Goal: Task Accomplishment & Management: Use online tool/utility

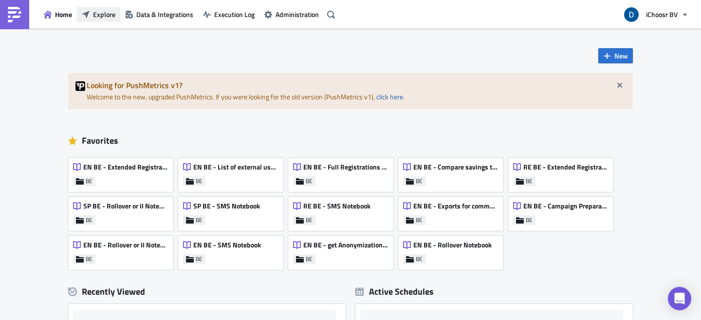
click at [115, 14] on button "Explore" at bounding box center [98, 14] width 43 height 15
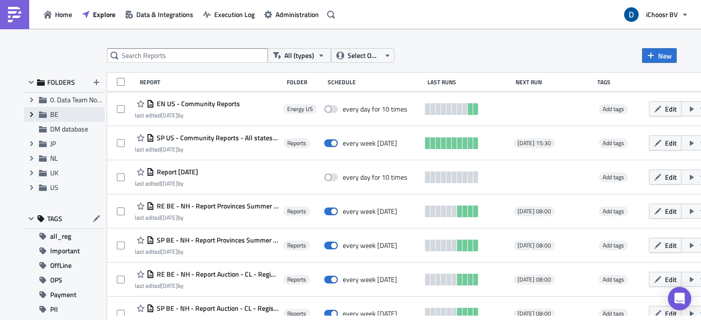
click at [30, 115] on icon "Expand group" at bounding box center [32, 115] width 8 height 8
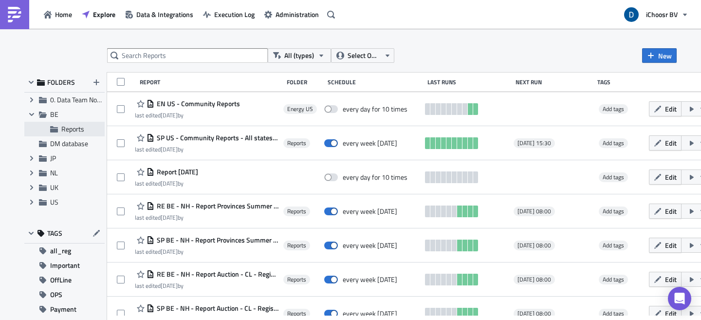
click at [70, 130] on span "Reports" at bounding box center [72, 129] width 23 height 10
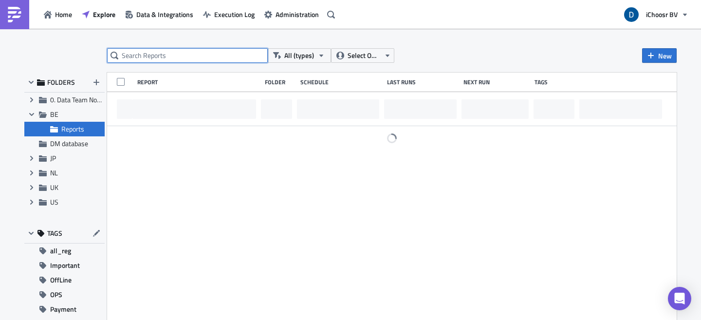
click at [135, 60] on input "text" at bounding box center [187, 55] width 161 height 15
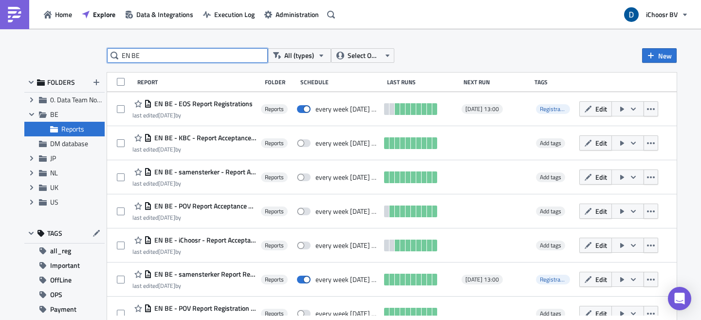
type input "EN BE"
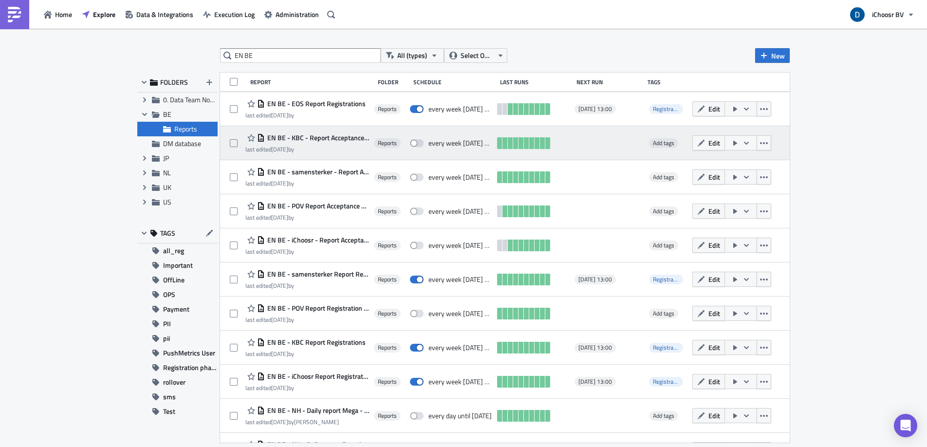
click at [360, 137] on span "EN BE - KBC - Report Acceptance phase [DATE]" at bounding box center [317, 137] width 104 height 9
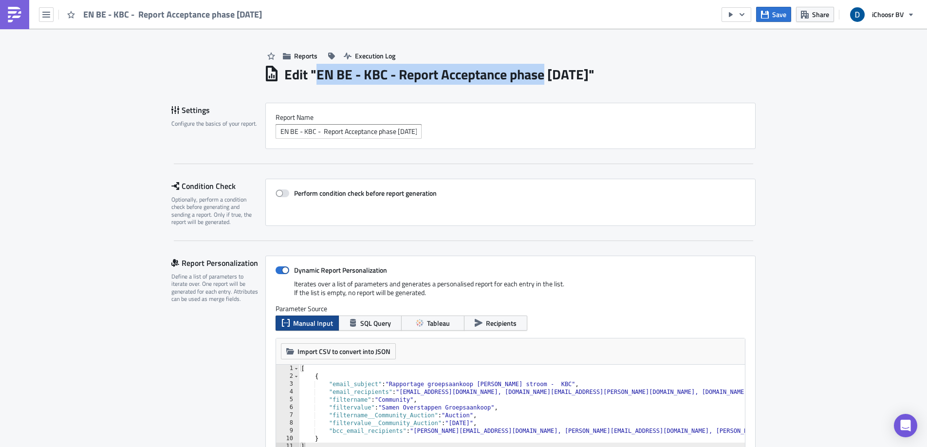
drag, startPoint x: 314, startPoint y: 75, endPoint x: 543, endPoint y: 77, distance: 229.4
click at [543, 77] on h1 "Edit " EN BE - KBC - Report Acceptance phase May 2025 "" at bounding box center [439, 75] width 310 height 18
copy h1 "EN BE - KBC - Report Acceptance phase"
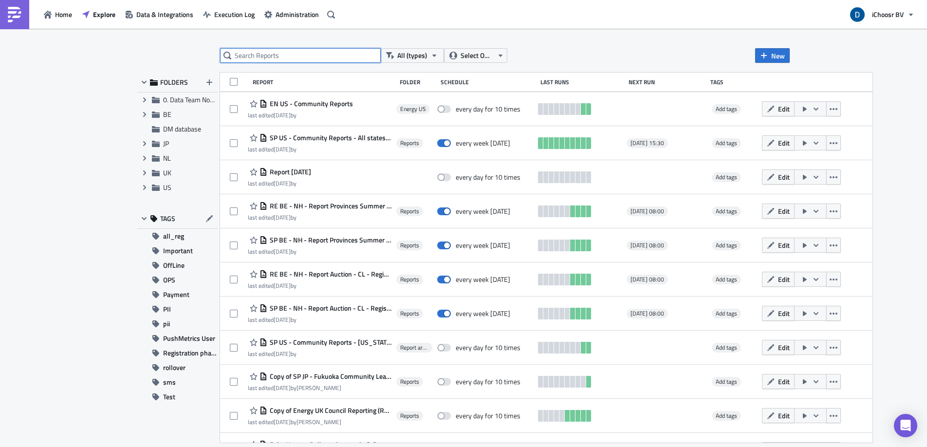
click at [313, 58] on input "text" at bounding box center [300, 55] width 161 height 15
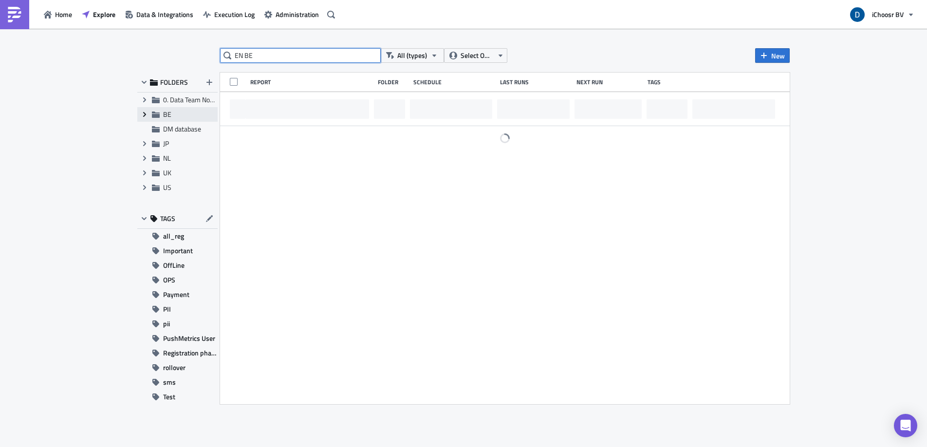
type input "EN BE"
click at [141, 112] on icon "Expand group" at bounding box center [145, 115] width 8 height 8
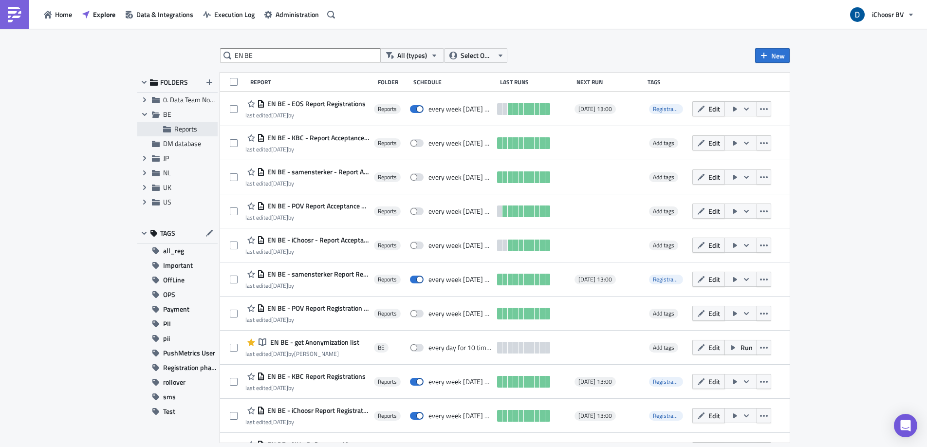
click at [188, 130] on span "Reports" at bounding box center [185, 129] width 23 height 10
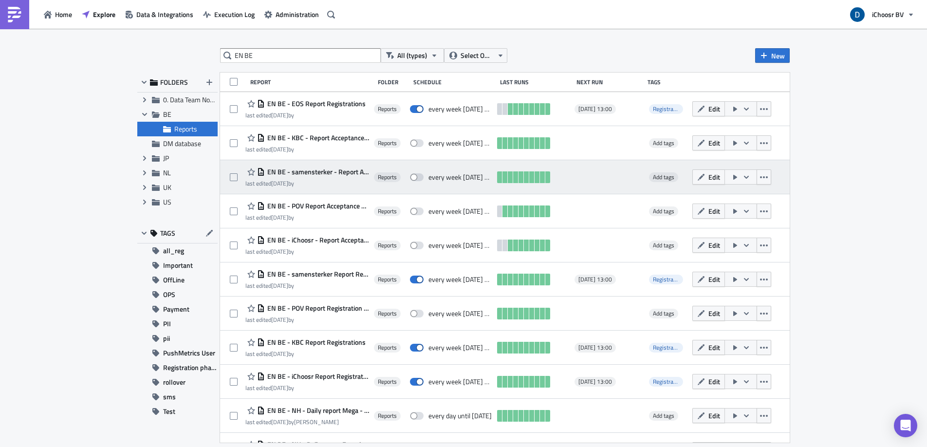
click at [365, 172] on span "EN BE - samensterker - Report Acceptance phase [DATE]" at bounding box center [317, 172] width 104 height 9
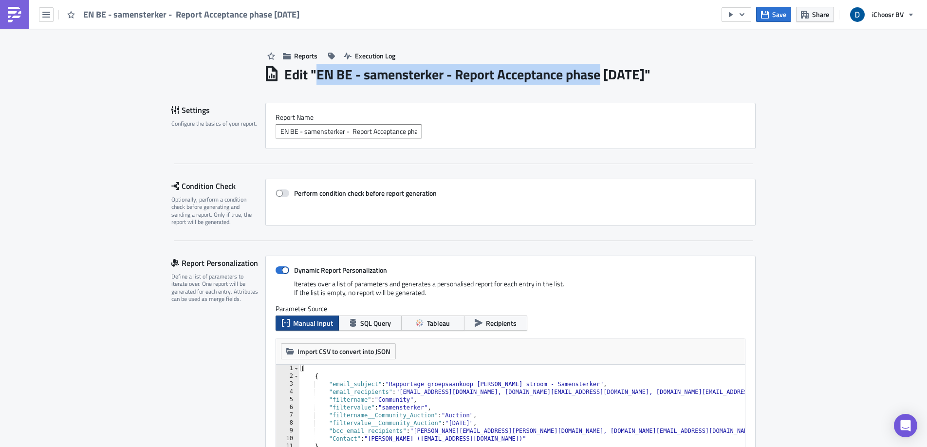
drag, startPoint x: 313, startPoint y: 74, endPoint x: 600, endPoint y: 79, distance: 286.9
click at [600, 79] on h1 "Edit " EN BE - samensterker - Report Acceptance phase May 2025 "" at bounding box center [467, 75] width 366 height 18
copy h1 "EN BE - samensterker - Report Acceptance phase"
drag, startPoint x: 662, startPoint y: 74, endPoint x: 313, endPoint y: 73, distance: 349.2
click at [313, 73] on h1 "Edit " EN BE - samensterker - Report Acceptance phase May 2025 "" at bounding box center [467, 75] width 366 height 18
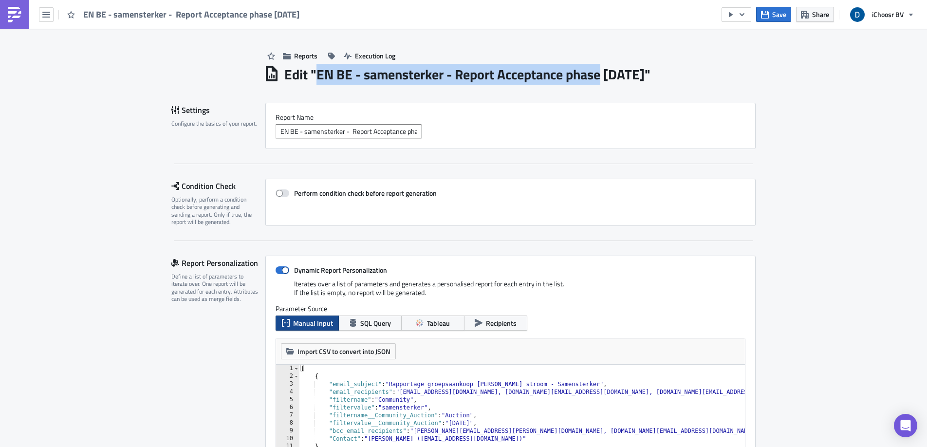
copy h1 "EN BE - samensterker - Report Acceptance phase [DATE]"
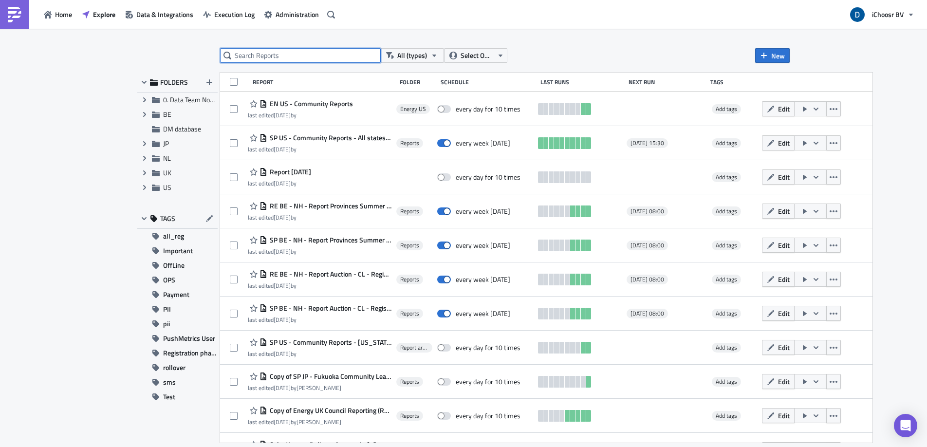
click at [269, 56] on input "text" at bounding box center [300, 55] width 161 height 15
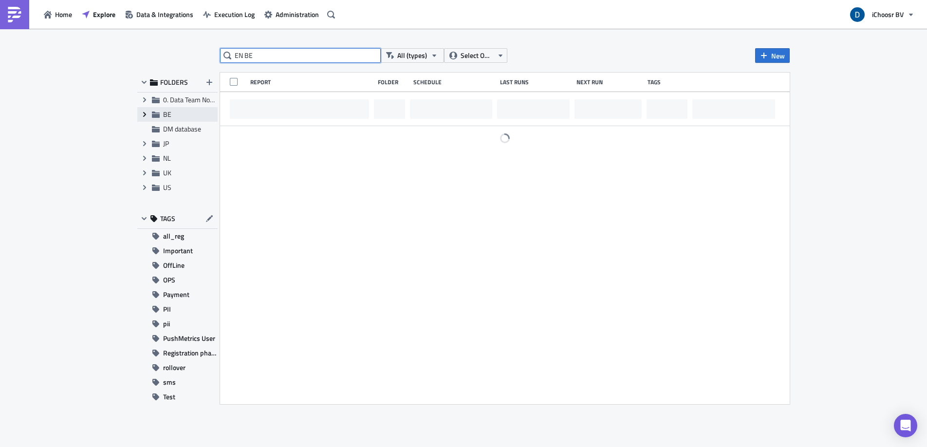
type input "EN BE"
click at [139, 117] on span "Expand group" at bounding box center [144, 114] width 15 height 15
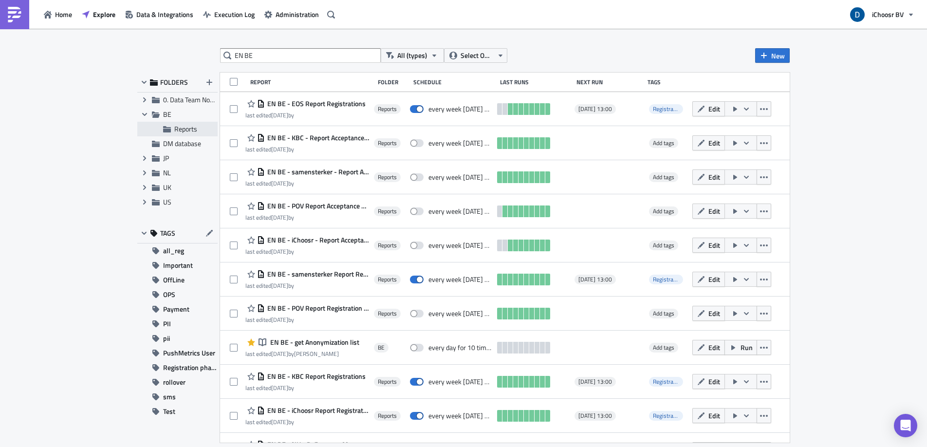
click at [187, 131] on span "Reports" at bounding box center [185, 129] width 23 height 10
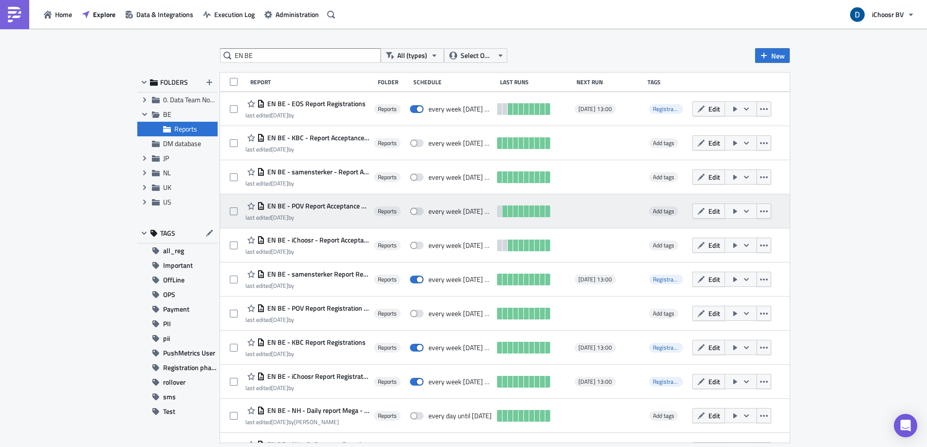
click at [339, 208] on span "EN BE - POV Report Acceptance phase [DATE]" at bounding box center [317, 206] width 104 height 9
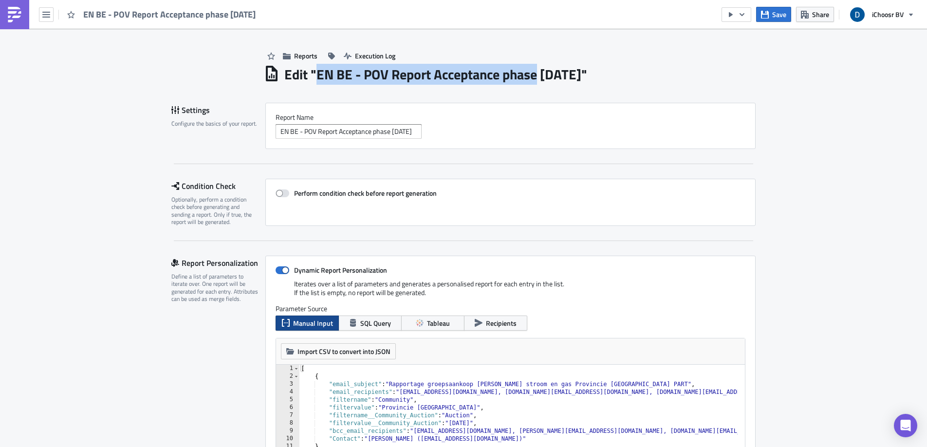
drag, startPoint x: 314, startPoint y: 75, endPoint x: 535, endPoint y: 73, distance: 221.1
click at [535, 73] on h1 "Edit " EN BE - POV Report Acceptance phase May 2025 "" at bounding box center [435, 75] width 303 height 18
copy h1 "EN BE - POV Report Acceptance phase"
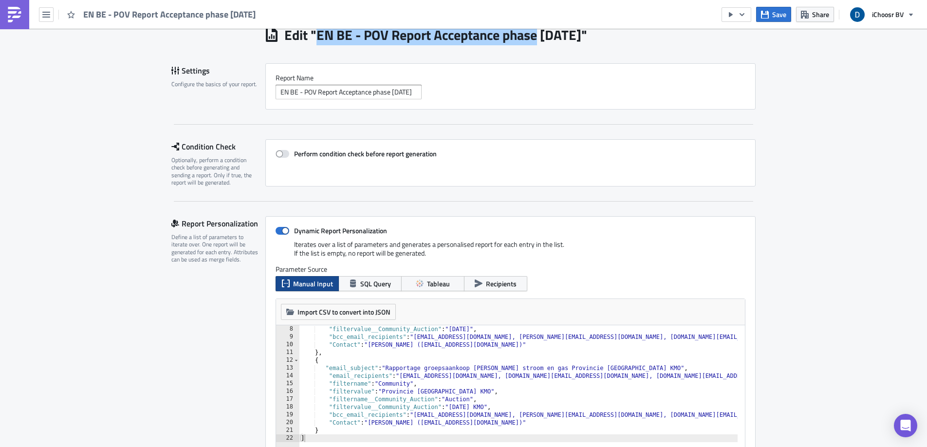
scroll to position [58, 0]
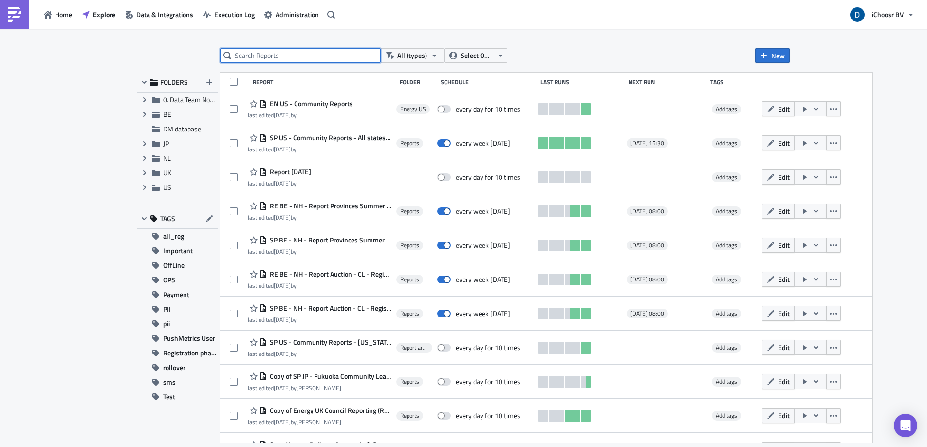
click at [263, 49] on input "text" at bounding box center [300, 55] width 161 height 15
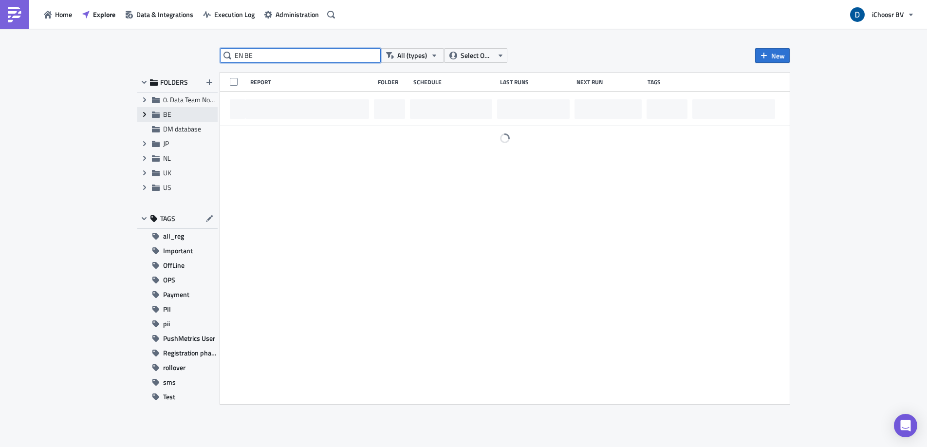
type input "EN BE"
click at [146, 114] on icon at bounding box center [144, 114] width 3 height 5
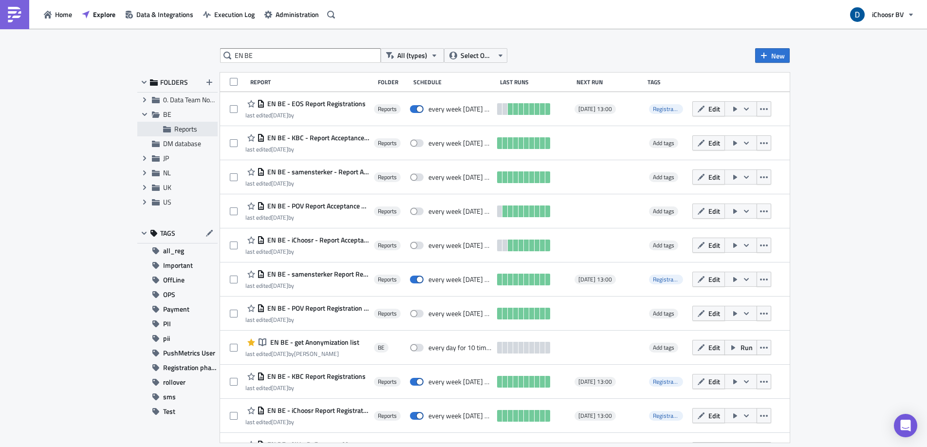
click at [194, 130] on span "Reports" at bounding box center [185, 129] width 23 height 10
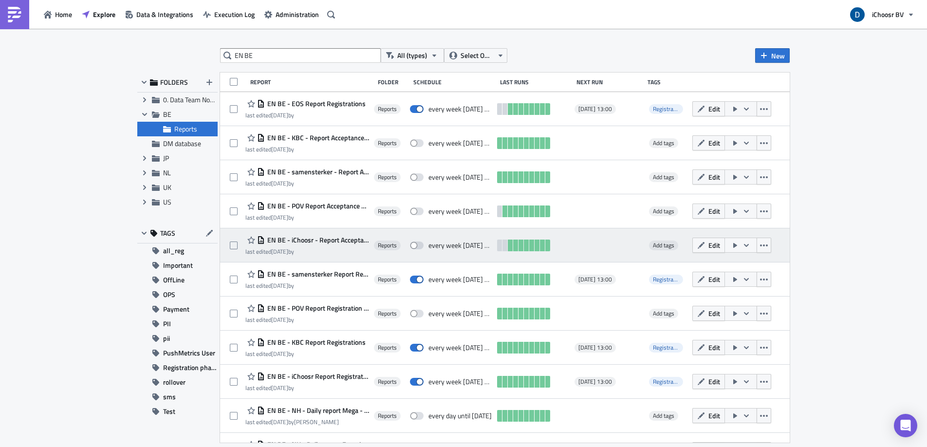
click at [362, 241] on span "EN BE - iChoosr - Report Acceptance phase [DATE]" at bounding box center [317, 240] width 104 height 9
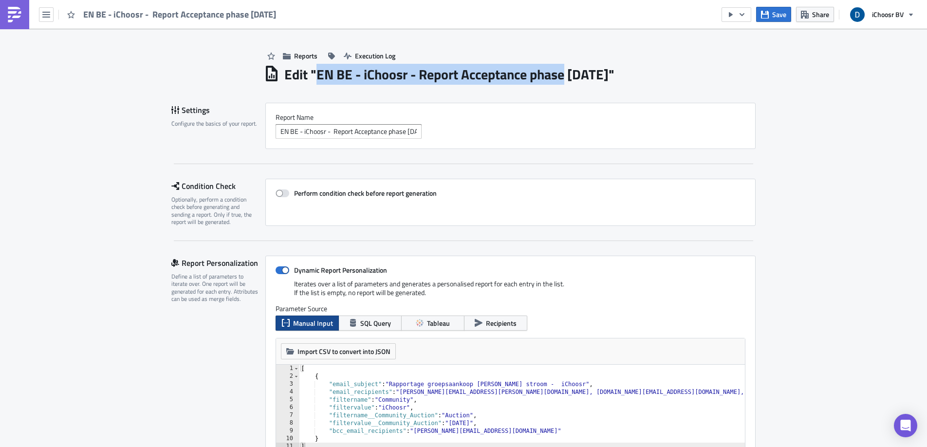
drag, startPoint x: 332, startPoint y: 77, endPoint x: 565, endPoint y: 73, distance: 233.4
click at [565, 73] on h1 "Edit " EN BE - iChoosr - Report Acceptance phase May 2025 "" at bounding box center [449, 75] width 330 height 18
copy h1 "EN BE - iChoosr - Report Acceptance phase"
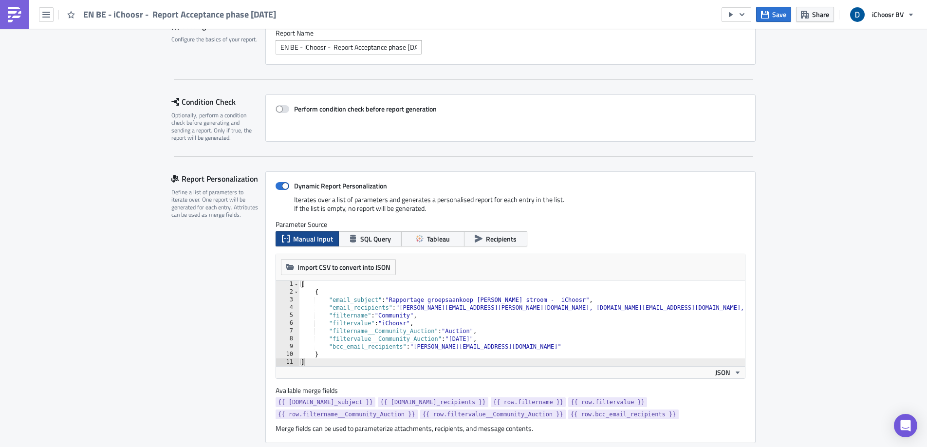
scroll to position [113, 0]
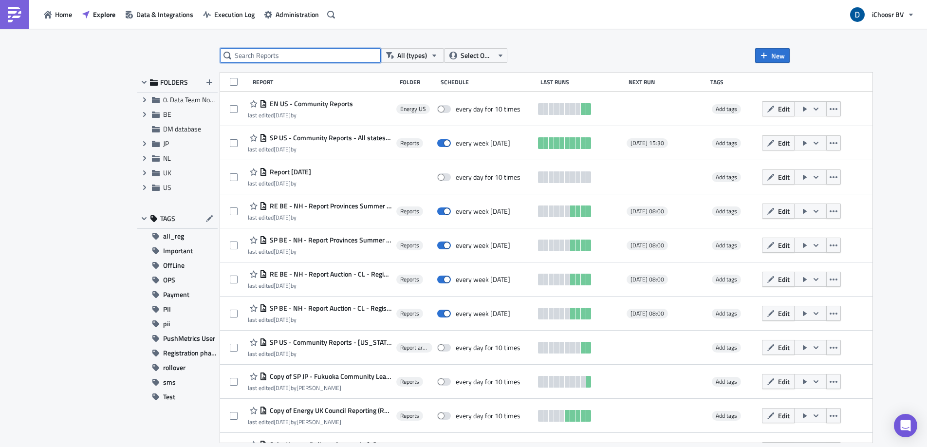
click at [288, 54] on input "text" at bounding box center [300, 55] width 161 height 15
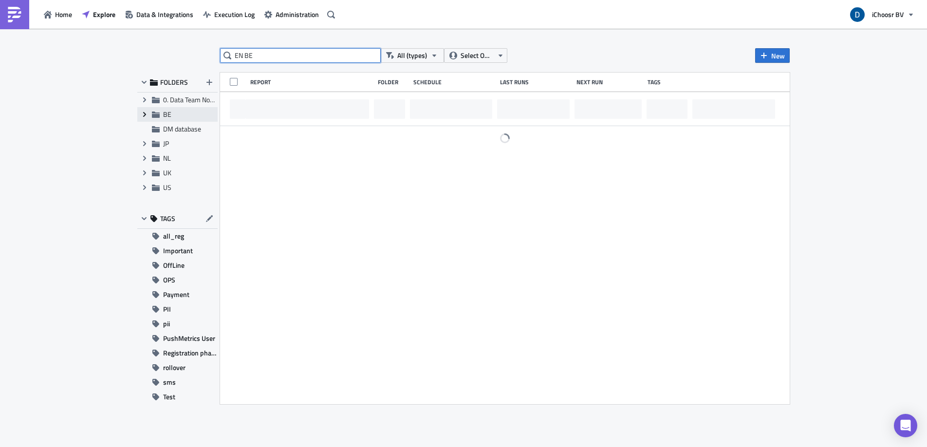
type input "EN BE"
click at [143, 115] on icon "Expand group" at bounding box center [145, 115] width 8 height 8
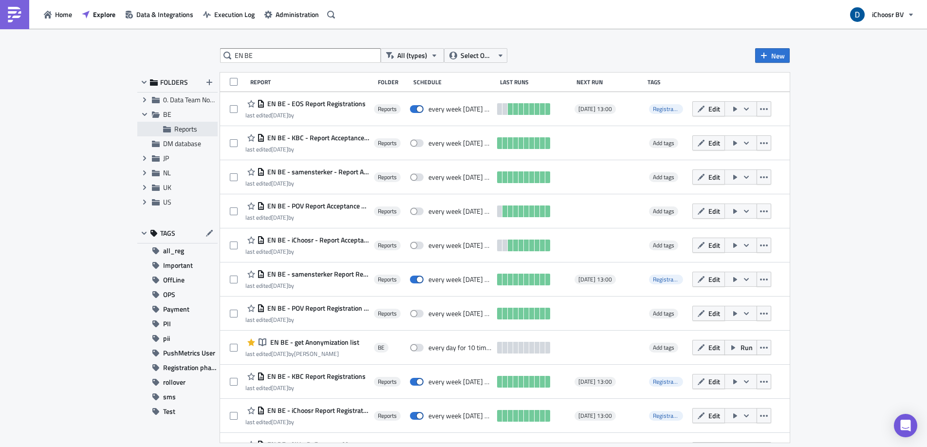
click at [182, 130] on span "Reports" at bounding box center [185, 129] width 23 height 10
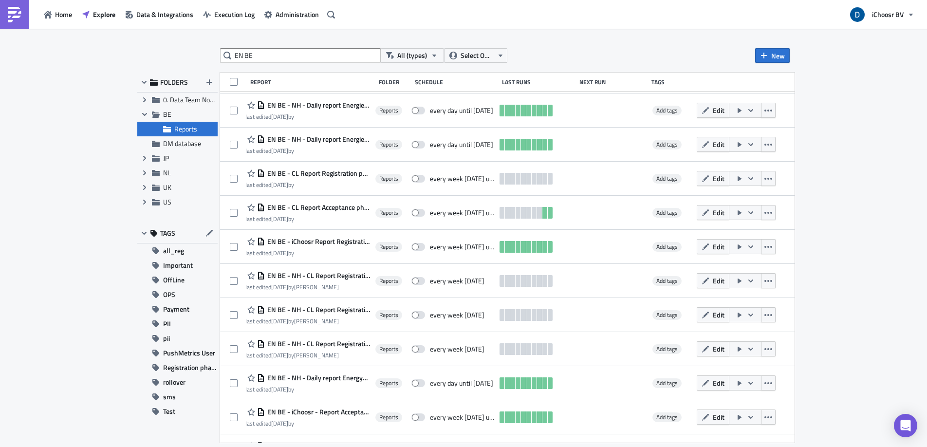
scroll to position [326, 0]
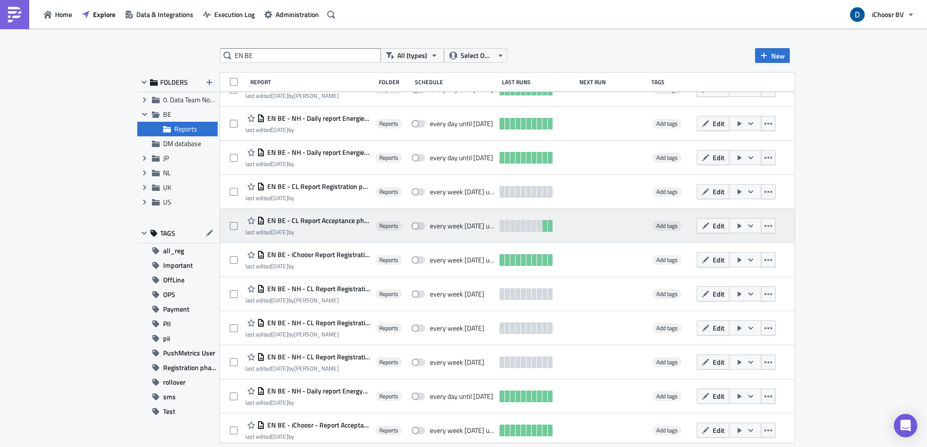
click at [366, 220] on span "EN BE - CL Report Acceptance phase [DATE]" at bounding box center [318, 220] width 106 height 9
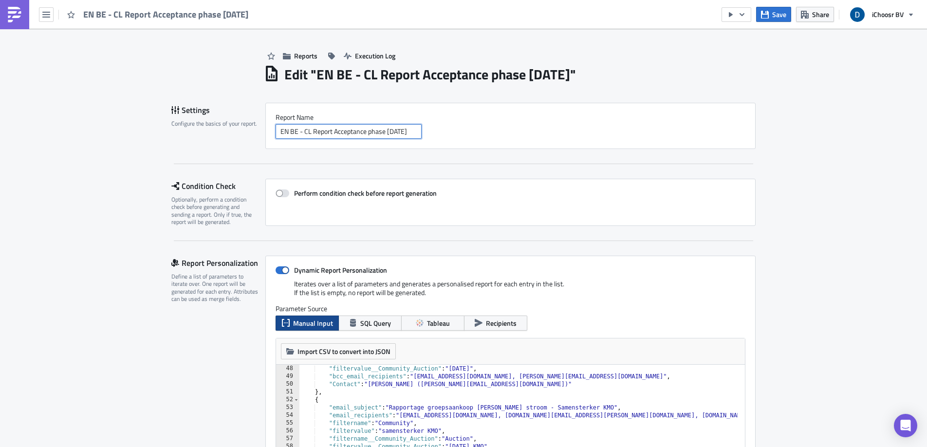
click at [344, 135] on input "EN BE - CL Report Acceptance phase [DATE]" at bounding box center [349, 131] width 146 height 15
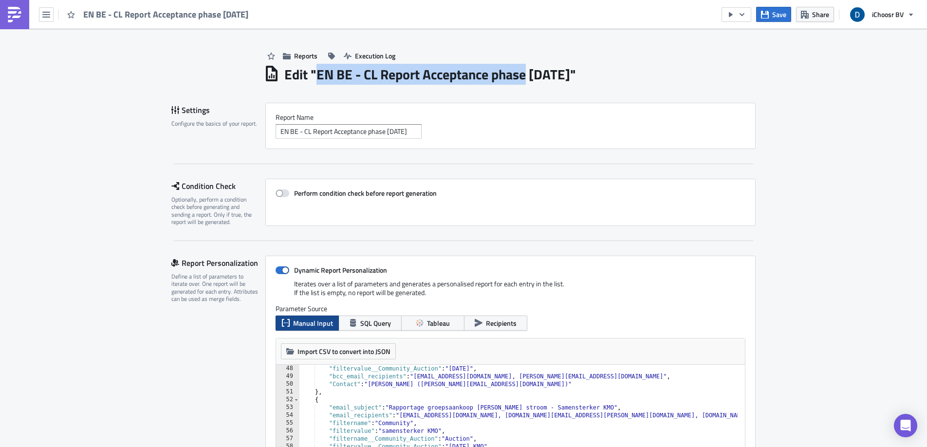
drag, startPoint x: 315, startPoint y: 75, endPoint x: 523, endPoint y: 83, distance: 208.1
click at [523, 83] on h1 "Edit " EN BE - CL Report Acceptance phase February 2025 "" at bounding box center [430, 75] width 292 height 18
copy h1 "EN BE - CL Report Acceptance phase"
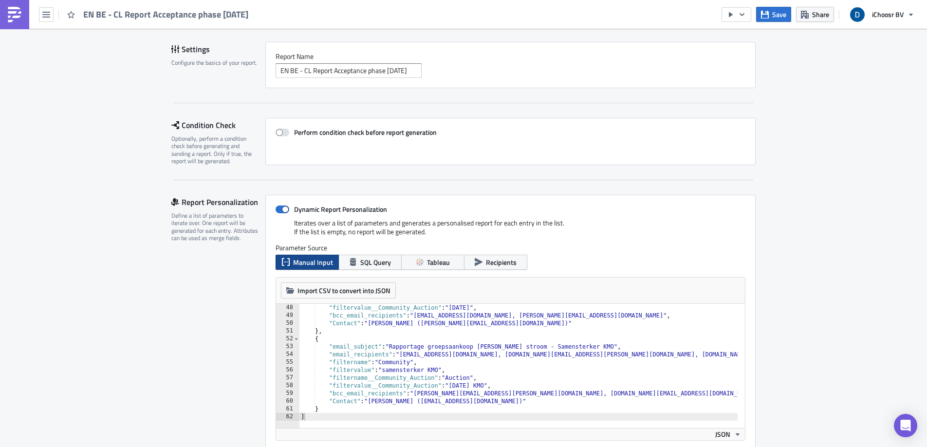
scroll to position [366, 0]
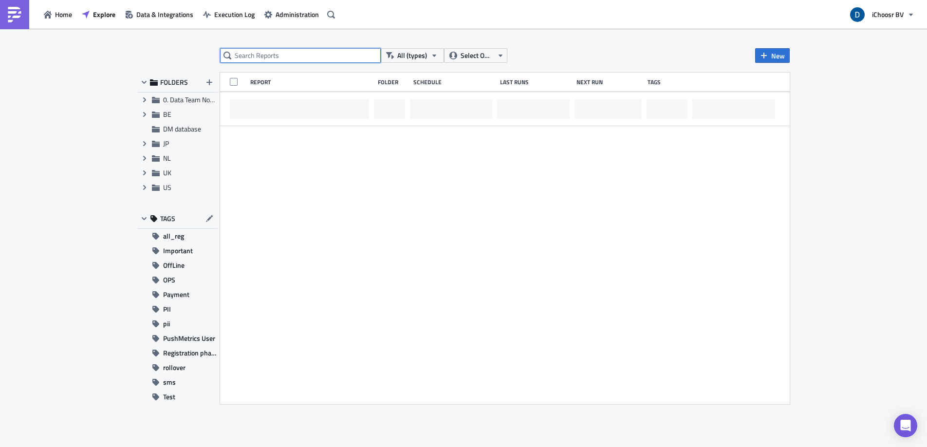
click at [301, 56] on input "text" at bounding box center [300, 55] width 161 height 15
type input "EN BE"
click at [149, 114] on span "Expand group" at bounding box center [144, 114] width 15 height 15
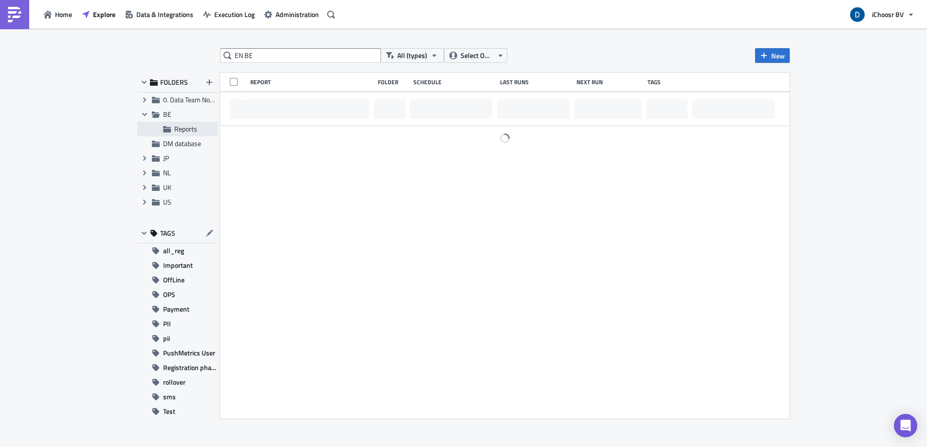
click at [170, 127] on icon at bounding box center [167, 129] width 8 height 8
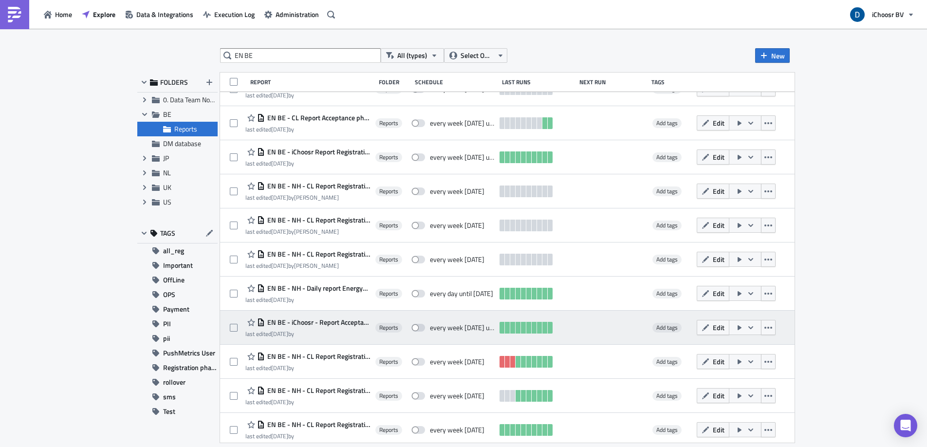
scroll to position [430, 0]
click at [363, 320] on span "EN BE - iChoosr - Report Acceptance phase February 2025" at bounding box center [318, 322] width 106 height 9
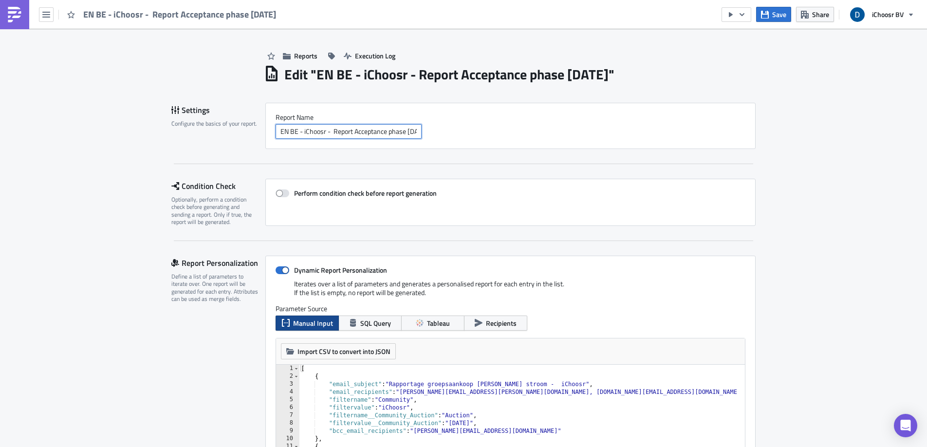
click at [335, 135] on input "EN BE - iChoosr - Report Acceptance phase February 2025" at bounding box center [349, 131] width 146 height 15
click at [352, 131] on input "EN BE - iChoosr - Report Acceptance phase February 2025" at bounding box center [349, 131] width 146 height 15
drag, startPoint x: 653, startPoint y: 74, endPoint x: 313, endPoint y: 73, distance: 340.0
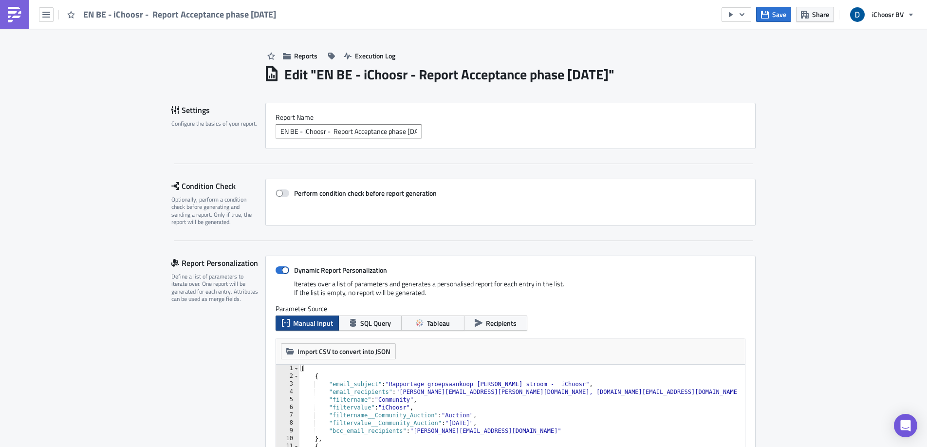
click at [313, 73] on h1 "Edit " EN BE - iChoosr - Report Acceptance phase February 2025 "" at bounding box center [449, 75] width 330 height 18
click at [522, 75] on h1 "Edit " EN BE - iChoosr - Report Acceptance phase February 2025 "" at bounding box center [449, 75] width 330 height 18
drag, startPoint x: 569, startPoint y: 75, endPoint x: 652, endPoint y: 72, distance: 82.9
click at [615, 72] on h1 "Edit " EN BE - iChoosr - Report Acceptance phase February 2025 "" at bounding box center [449, 75] width 330 height 18
click at [383, 131] on input "EN BE - iChoosr - Report Acceptance phase February 2025" at bounding box center [349, 131] width 146 height 15
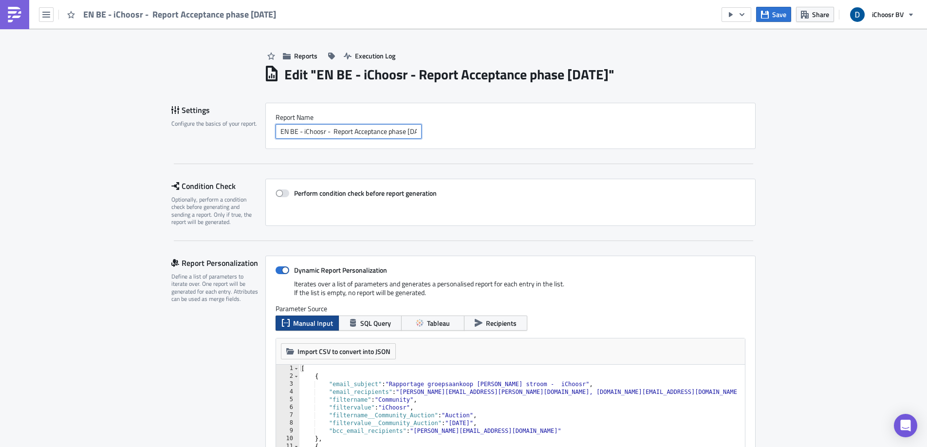
click at [383, 131] on input "EN BE - iChoosr - Report Acceptance phase February 2025" at bounding box center [349, 131] width 146 height 15
drag, startPoint x: 376, startPoint y: 131, endPoint x: 409, endPoint y: 131, distance: 32.6
click at [444, 128] on div "EN BE - iChoosr - Report Acceptance phase February 2025" at bounding box center [511, 131] width 470 height 15
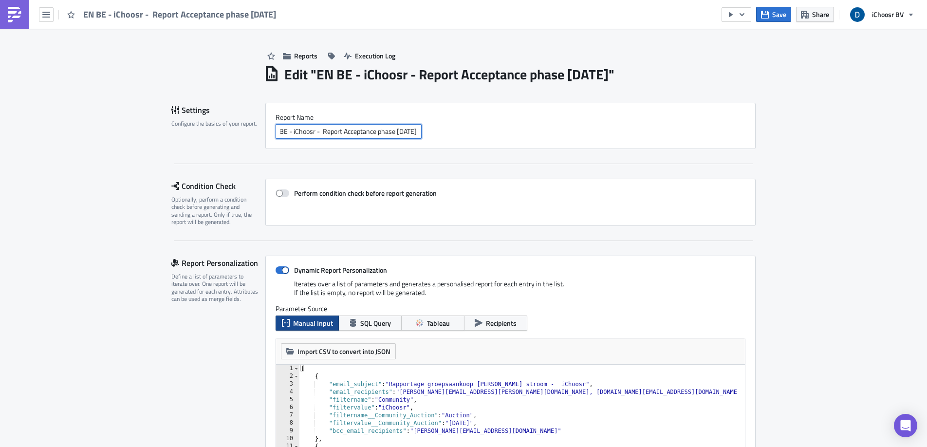
drag, startPoint x: 415, startPoint y: 132, endPoint x: 371, endPoint y: 132, distance: 44.8
click at [371, 132] on input "EN BE - iChoosr - Report Acceptance phase February 2025" at bounding box center [349, 131] width 146 height 15
type input "EN BE - iChoosr - Report Acceptance phase PART en KMO"
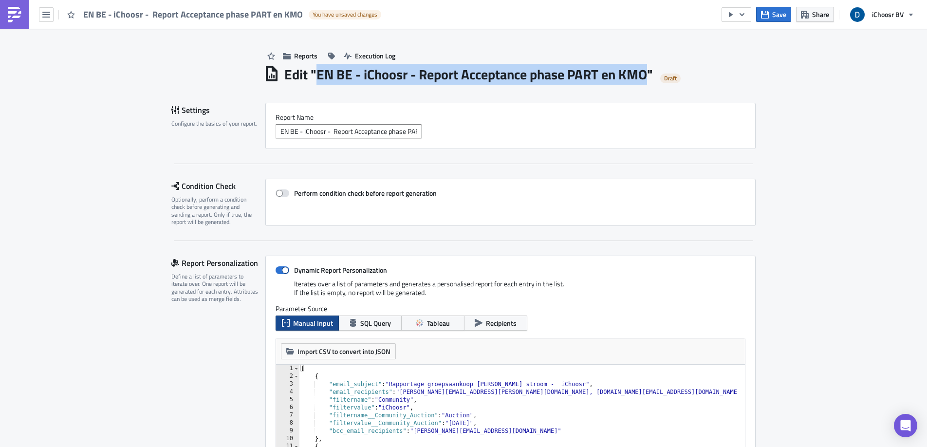
drag, startPoint x: 329, startPoint y: 75, endPoint x: 646, endPoint y: 71, distance: 317.1
click at [646, 71] on h1 "Edit " EN BE - iChoosr - Report Acceptance phase PART en KMO "" at bounding box center [468, 75] width 369 height 18
copy h1 "EN BE - iChoosr - Report Acceptance phase PART en KMO"
click at [701, 11] on button "Save" at bounding box center [773, 14] width 35 height 15
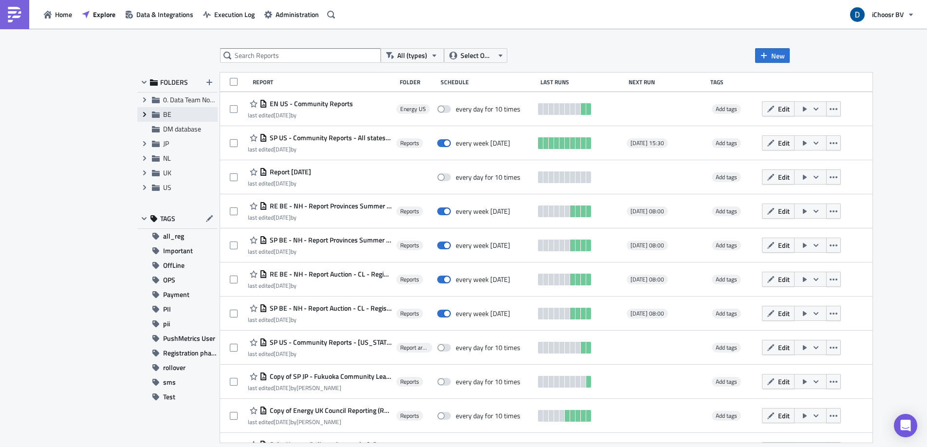
click at [144, 113] on icon "Expand group" at bounding box center [145, 115] width 8 height 8
click at [189, 130] on span "Reports" at bounding box center [185, 129] width 23 height 10
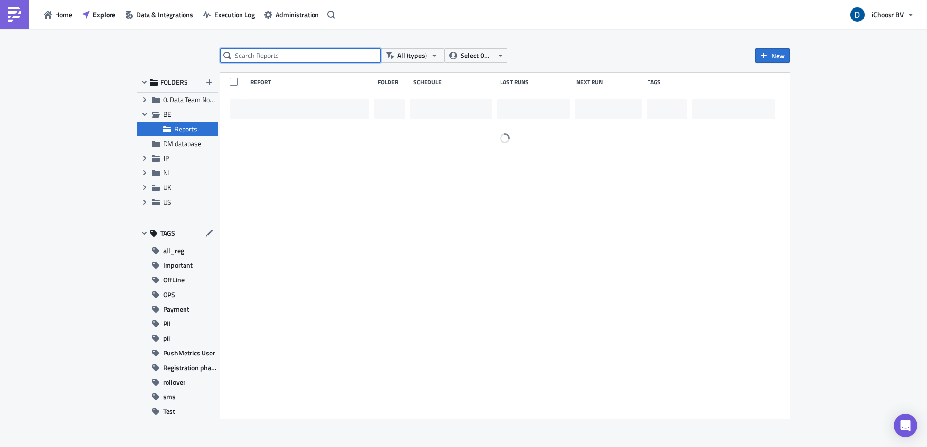
click at [258, 55] on input "text" at bounding box center [300, 55] width 161 height 15
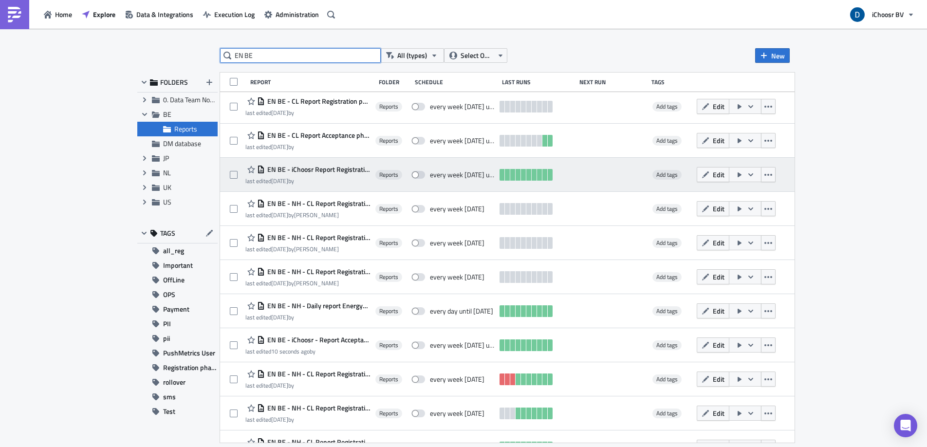
scroll to position [411, 0]
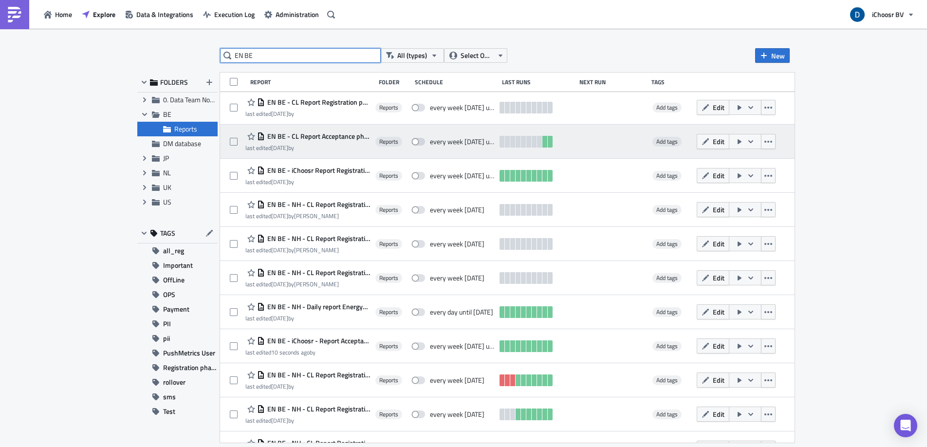
type input "EN BE"
click at [339, 137] on span "EN BE - CL Report Acceptance phase [DATE]" at bounding box center [318, 136] width 106 height 9
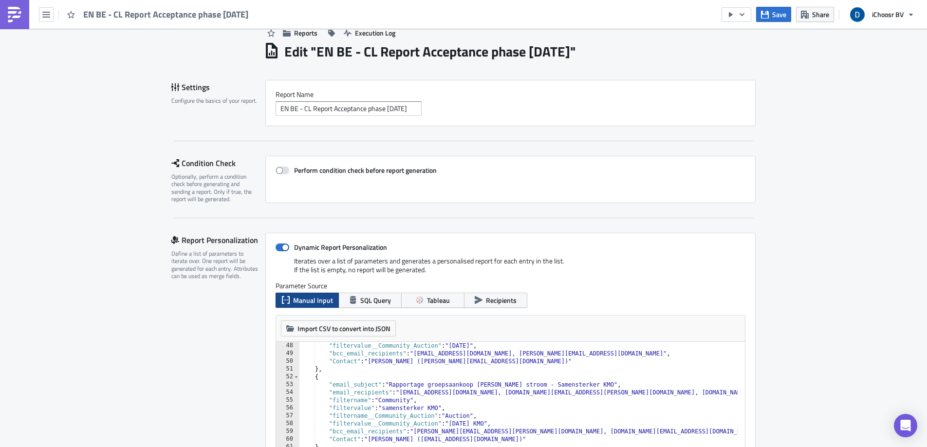
scroll to position [35, 0]
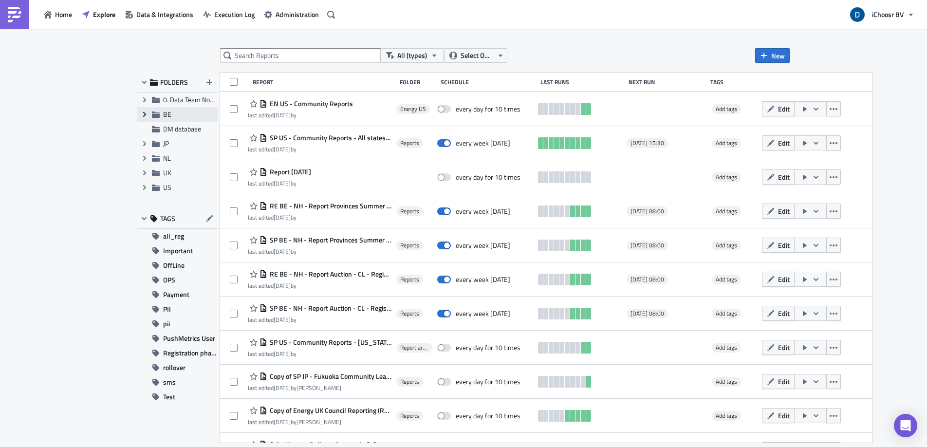
click at [149, 114] on span "Expand group" at bounding box center [144, 114] width 15 height 15
drag, startPoint x: 175, startPoint y: 127, endPoint x: 181, endPoint y: 125, distance: 6.2
click at [176, 127] on span "Reports" at bounding box center [185, 129] width 23 height 10
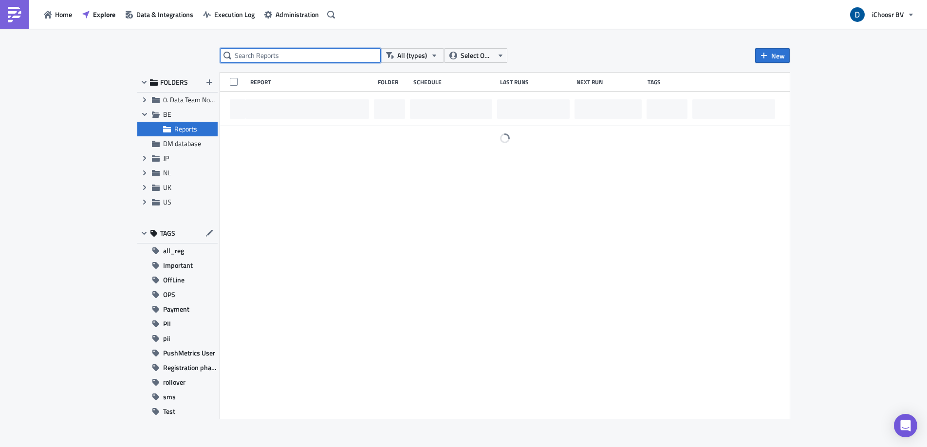
click at [264, 54] on input "text" at bounding box center [300, 55] width 161 height 15
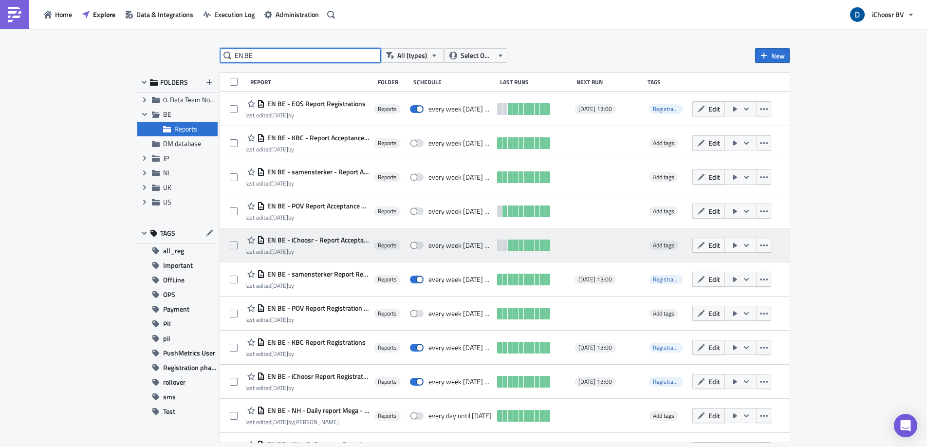
type input "EN BE"
click at [369, 240] on span "EN BE - iChoosr - Report Acceptance phase [DATE]" at bounding box center [317, 240] width 104 height 9
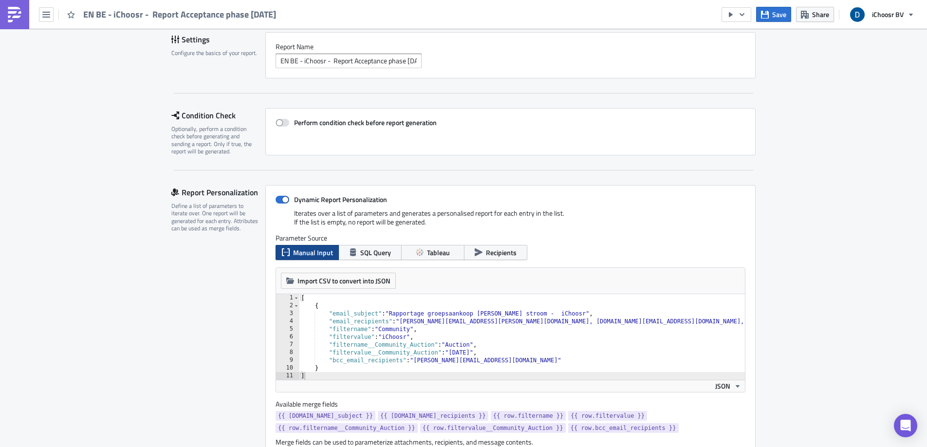
scroll to position [172, 0]
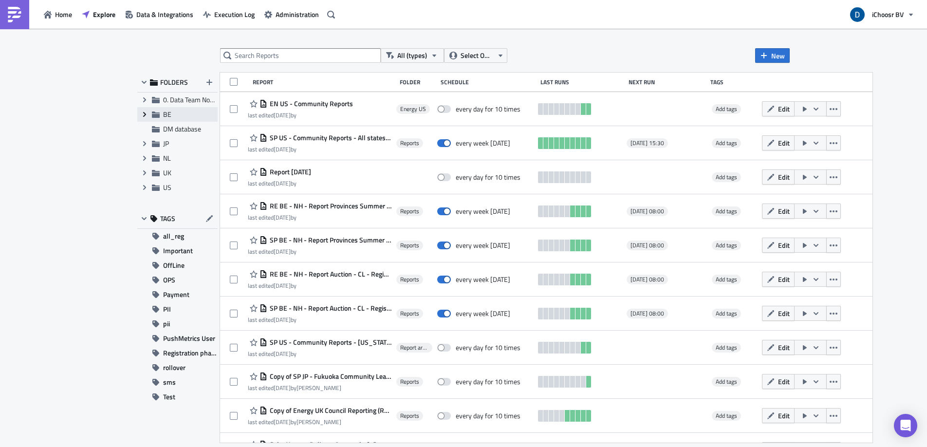
click at [151, 115] on span "Expand group" at bounding box center [144, 114] width 15 height 15
click at [193, 129] on span "Reports" at bounding box center [185, 129] width 23 height 10
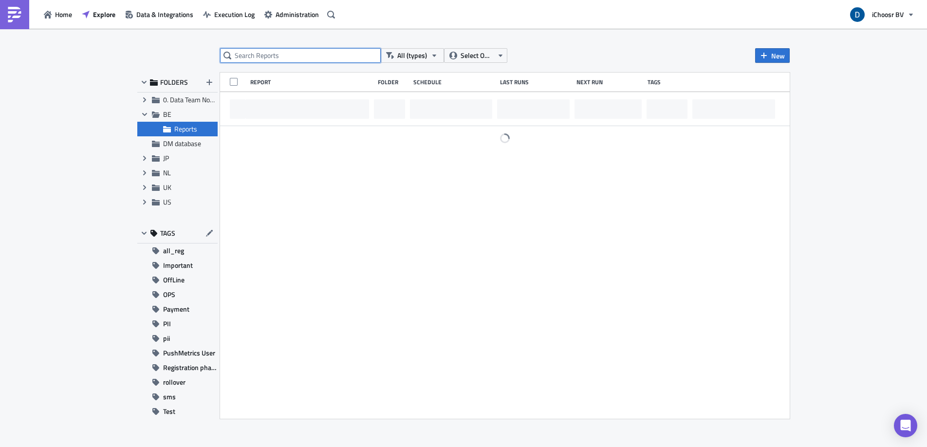
click at [250, 56] on input "text" at bounding box center [300, 55] width 161 height 15
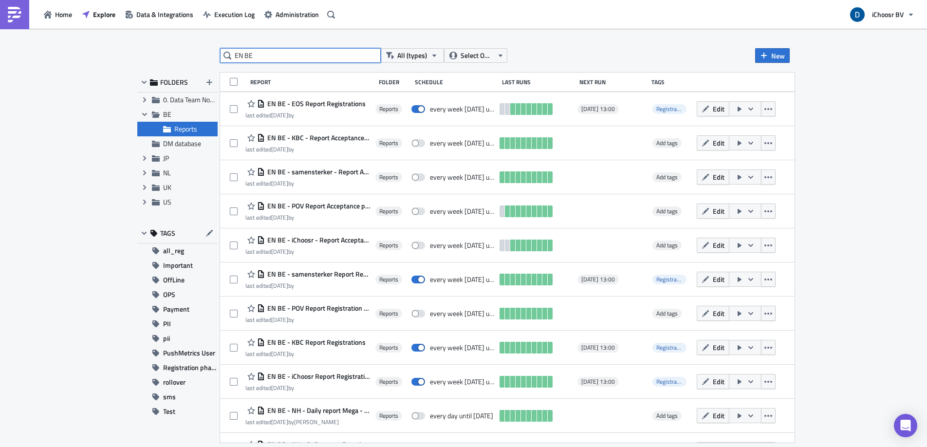
click at [301, 54] on input "EN BE" at bounding box center [300, 55] width 161 height 15
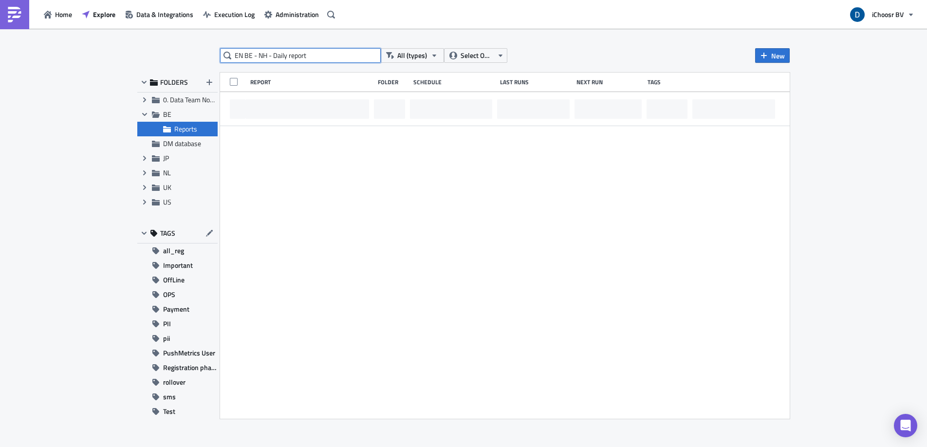
click at [298, 54] on input "EN BE - NH - Daily report" at bounding box center [300, 55] width 161 height 15
click at [299, 54] on input "EN BE - NH - Daily report" at bounding box center [300, 55] width 161 height 15
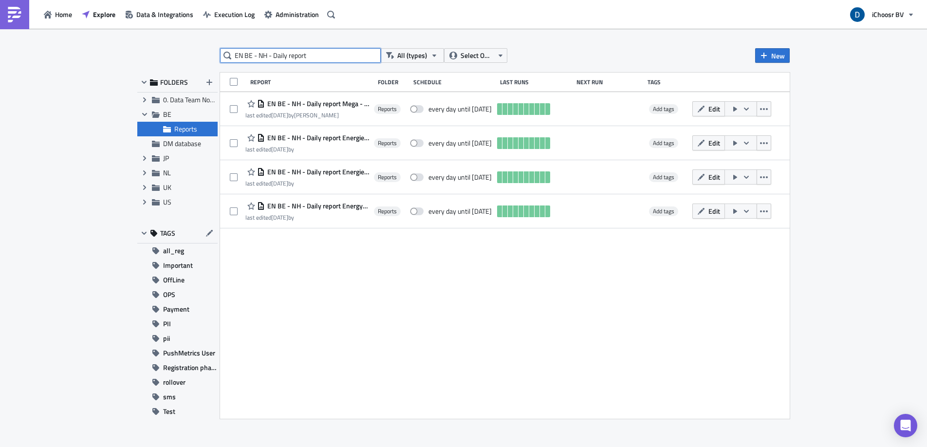
type input "EN BE - NH - Daily report"
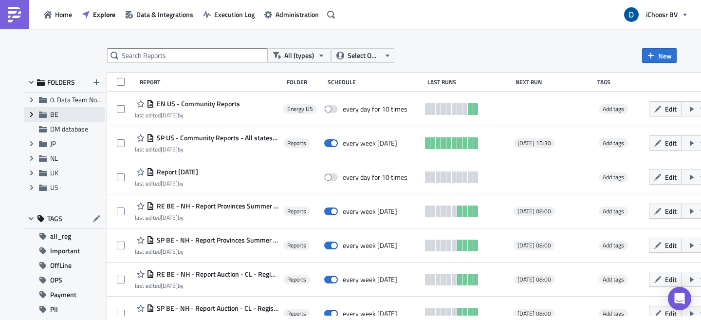
click at [24, 119] on span "Expand group" at bounding box center [31, 114] width 15 height 15
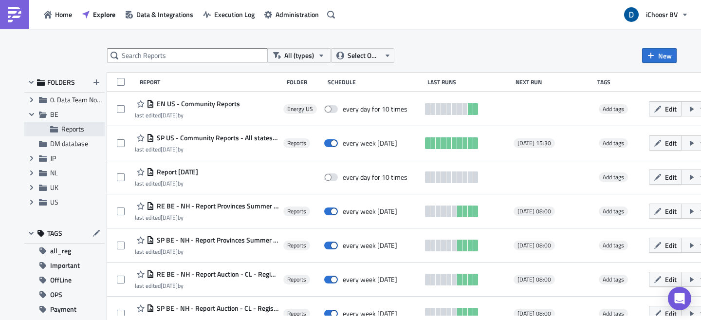
click at [80, 123] on div "Reports" at bounding box center [64, 129] width 80 height 15
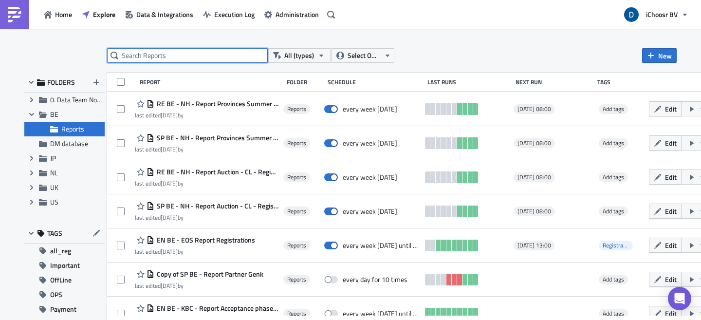
click at [172, 54] on input "text" at bounding box center [187, 55] width 161 height 15
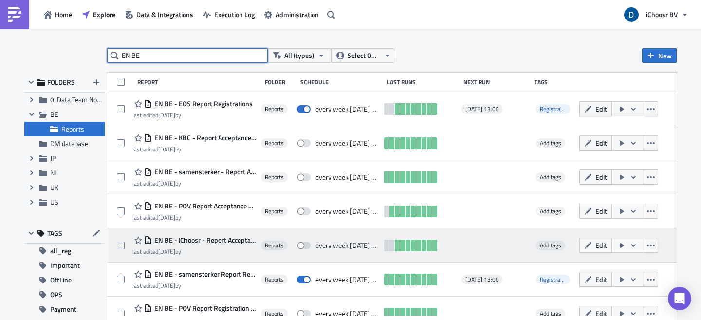
type input "EN BE"
click at [237, 237] on span "EN BE - iChoosr - Report Acceptance phase [DATE]" at bounding box center [204, 240] width 104 height 9
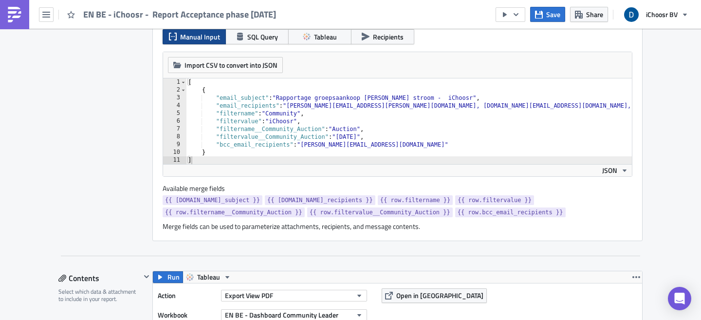
scroll to position [286, 0]
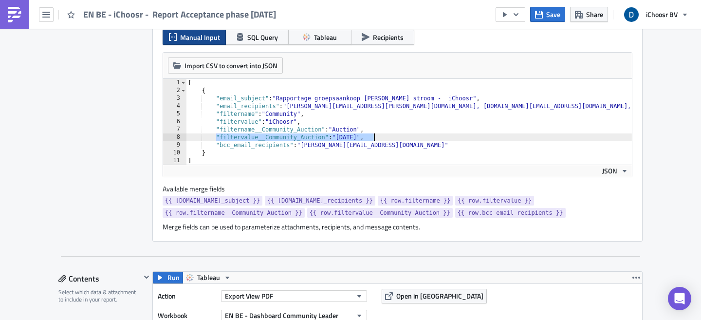
drag, startPoint x: 214, startPoint y: 138, endPoint x: 394, endPoint y: 139, distance: 179.7
click at [394, 139] on div "[ { "email_subject" : "Rapportage groepsaankoop [PERSON_NAME] stroom - iChoosr"…" at bounding box center [409, 129] width 446 height 101
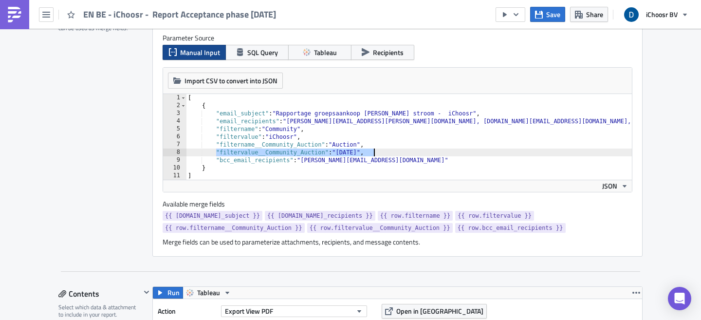
scroll to position [269, 0]
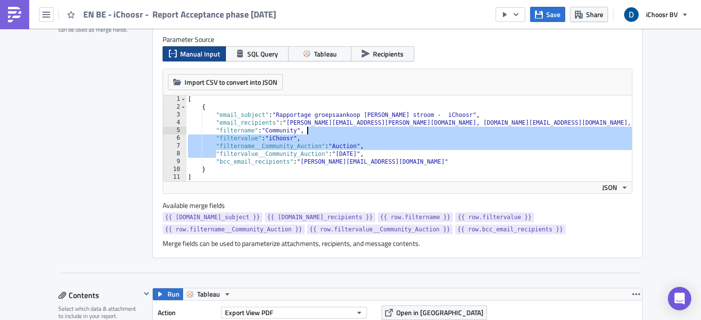
drag, startPoint x: 214, startPoint y: 122, endPoint x: 472, endPoint y: 132, distance: 258.3
click at [472, 132] on div "[ { "email_subject" : "Rapportage groepsaankoop [PERSON_NAME] stroom - iChoosr"…" at bounding box center [409, 145] width 446 height 101
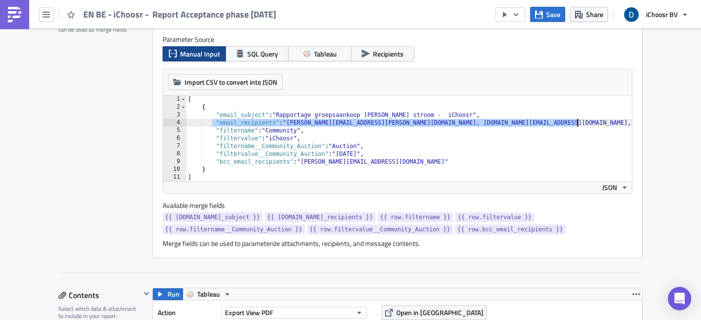
drag, startPoint x: 208, startPoint y: 123, endPoint x: 595, endPoint y: 124, distance: 387.2
click at [595, 124] on div "[ { "email_subject" : "Rapportage groepsaankoop [PERSON_NAME] stroom - iChoosr"…" at bounding box center [409, 145] width 446 height 101
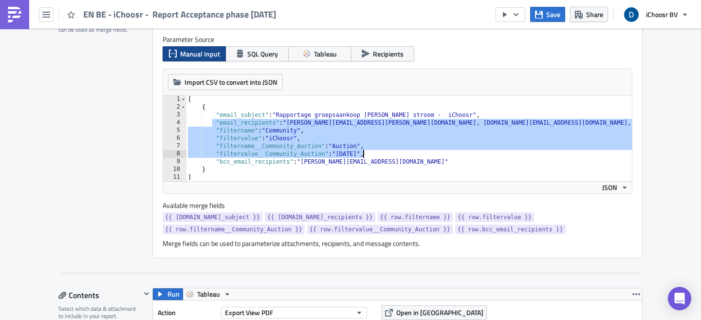
drag, startPoint x: 216, startPoint y: 155, endPoint x: 373, endPoint y: 157, distance: 157.3
click at [373, 157] on div "[ { "email_subject" : "Rapportage groepsaankoop [PERSON_NAME] stroom - iChoosr"…" at bounding box center [409, 145] width 446 height 101
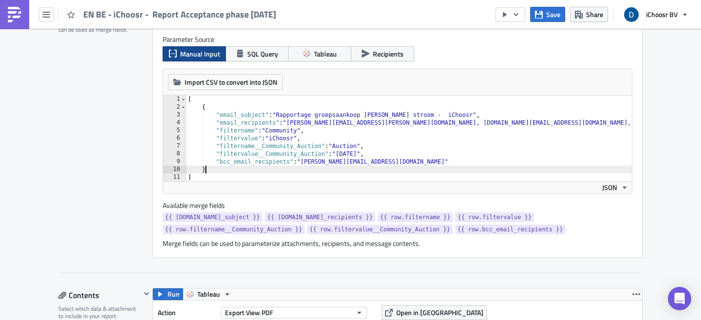
click at [403, 168] on div "[ { "email_subject" : "Rapportage groepsaankoop [PERSON_NAME] stroom - iChoosr"…" at bounding box center [409, 145] width 446 height 101
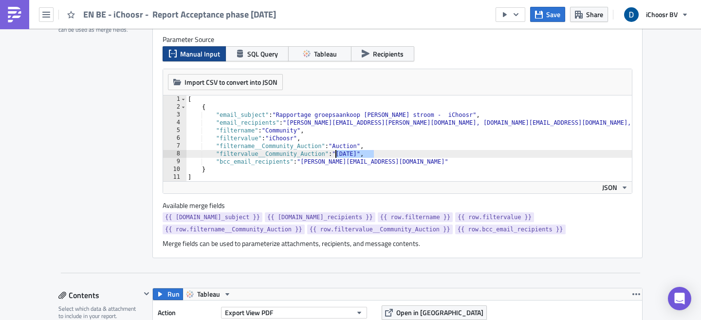
drag, startPoint x: 356, startPoint y: 152, endPoint x: 333, endPoint y: 154, distance: 22.5
click at [333, 154] on div "[ { "email_subject" : "Rapportage groepsaankoop [PERSON_NAME] stroom - iChoosr"…" at bounding box center [409, 145] width 446 height 101
type textarea ""filtervalue__Community_Auction": "[DATE]","
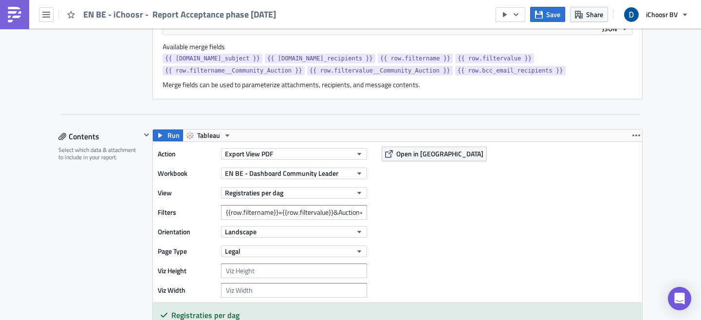
scroll to position [509, 0]
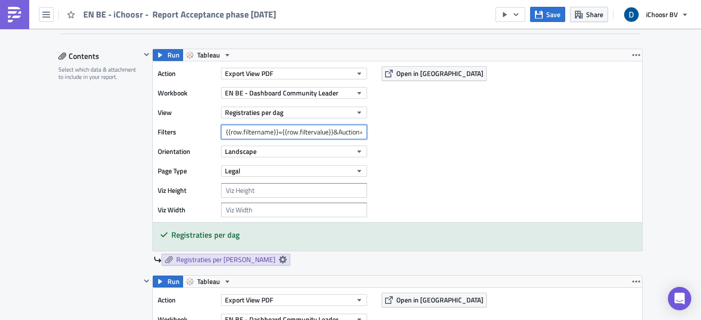
click at [282, 126] on input "{{row.filtername}}={{row.filtervalue}}&Auction=[DATE],[DATE]" at bounding box center [294, 132] width 146 height 15
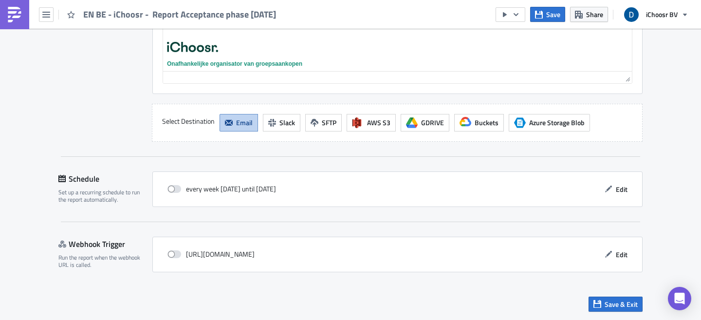
scroll to position [2581, 0]
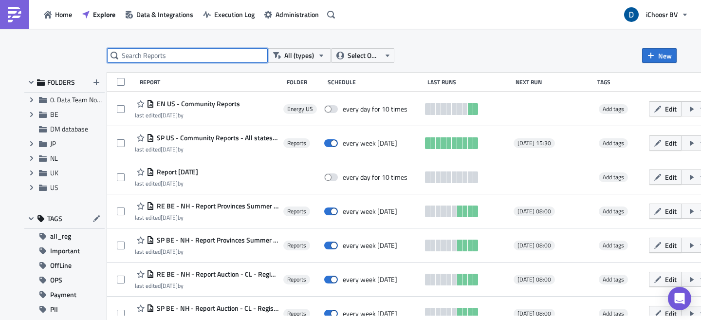
click at [188, 55] on input "text" at bounding box center [187, 55] width 161 height 15
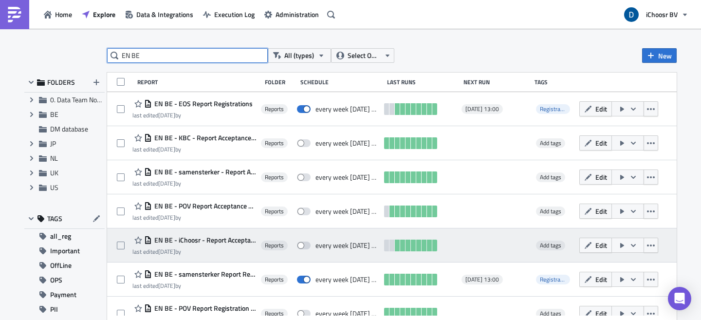
type input "EN BE"
click at [638, 247] on icon "button" at bounding box center [634, 246] width 8 height 8
